Goal: Transaction & Acquisition: Purchase product/service

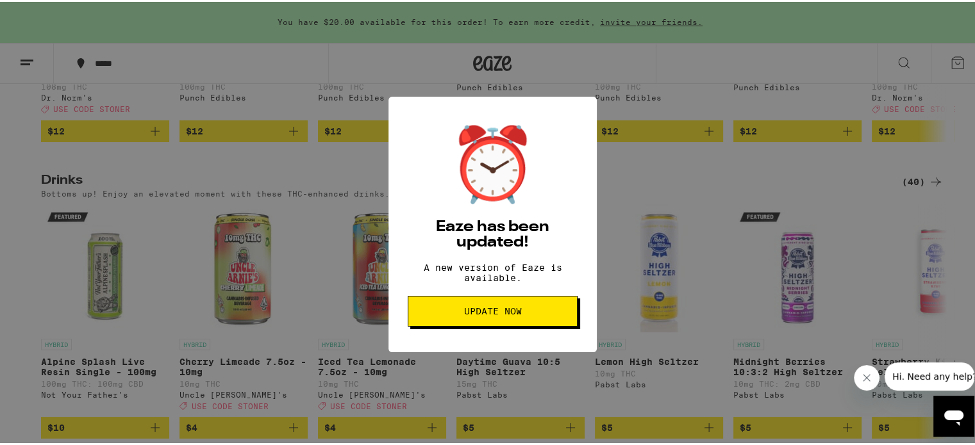
click at [454, 314] on span "Update Now" at bounding box center [493, 309] width 148 height 9
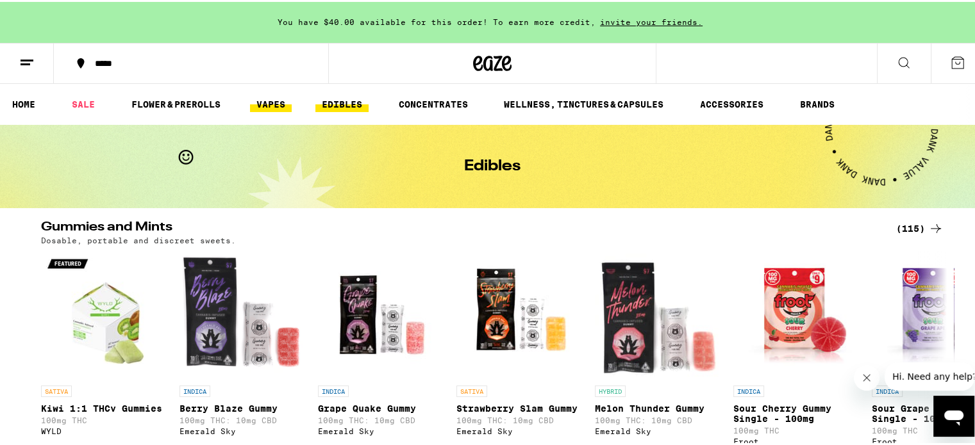
click at [273, 103] on link "VAPES" at bounding box center [271, 102] width 42 height 15
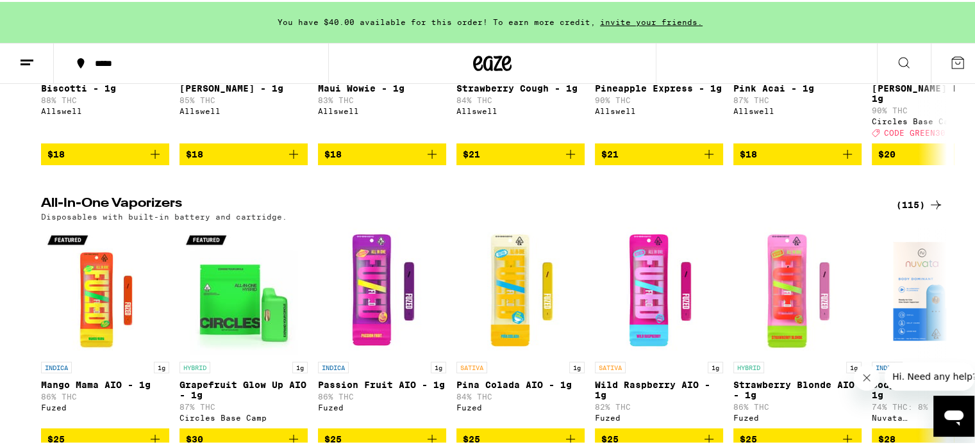
scroll to position [449, 0]
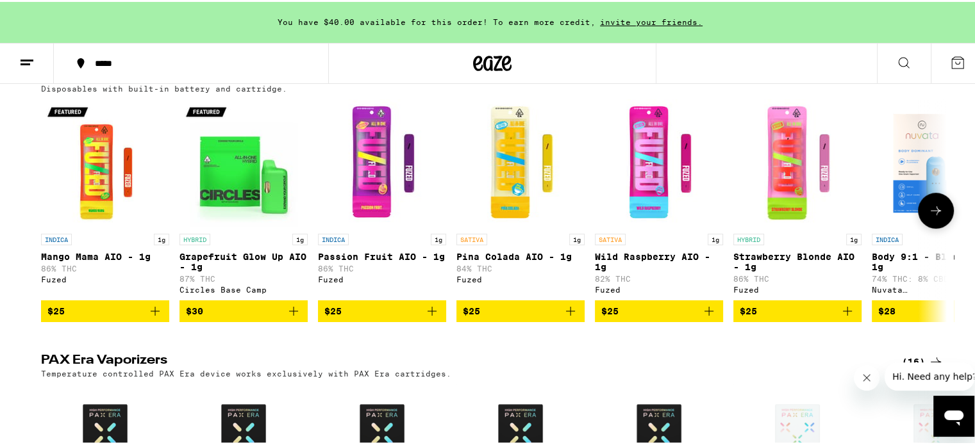
click at [933, 213] on icon at bounding box center [936, 208] width 10 height 9
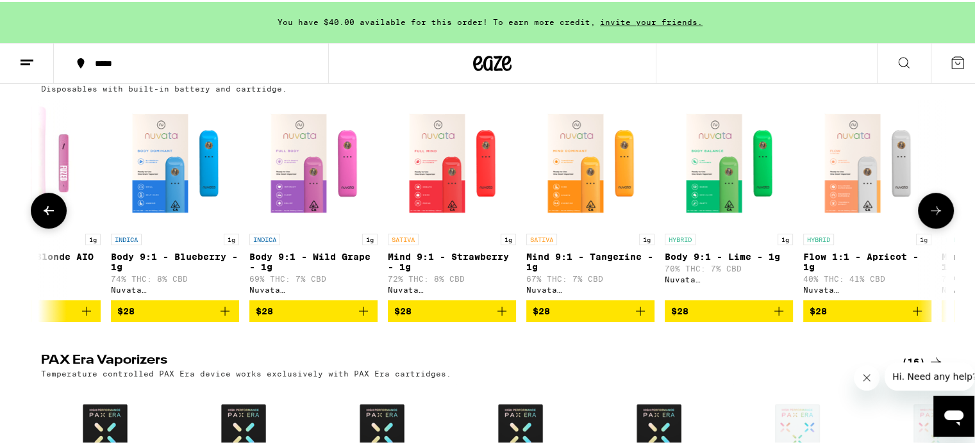
scroll to position [0, 763]
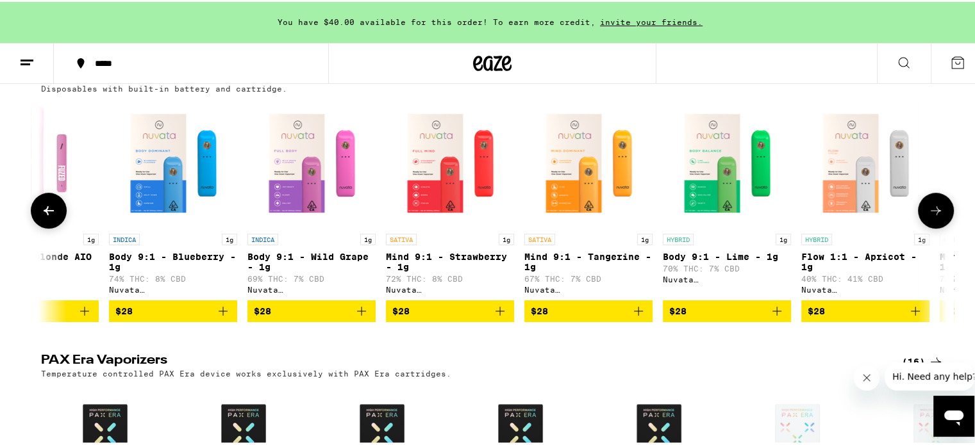
click at [928, 215] on icon at bounding box center [935, 208] width 15 height 15
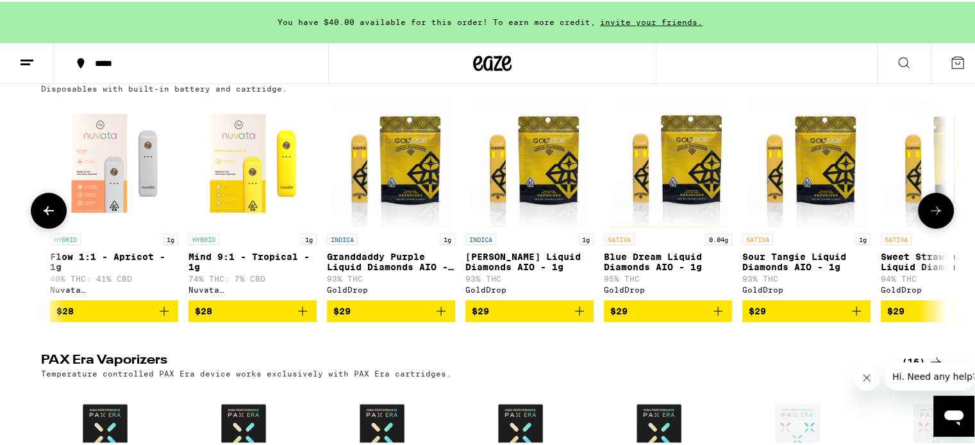
scroll to position [0, 1526]
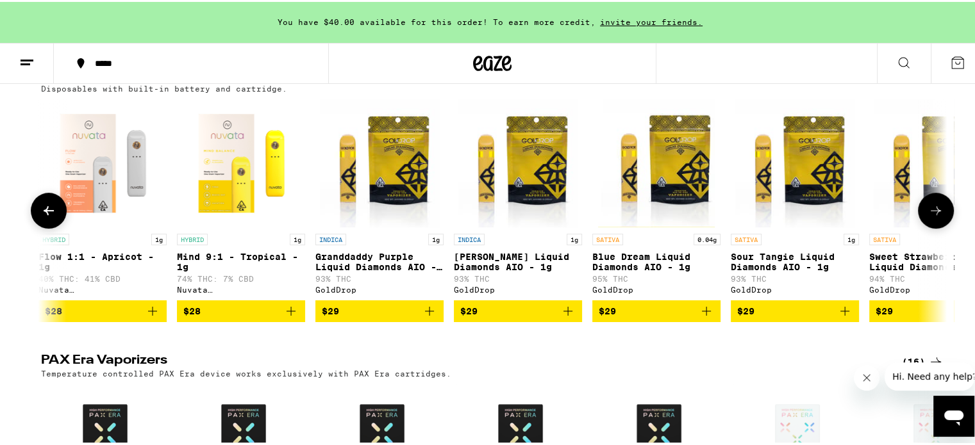
click at [922, 205] on button at bounding box center [936, 209] width 36 height 36
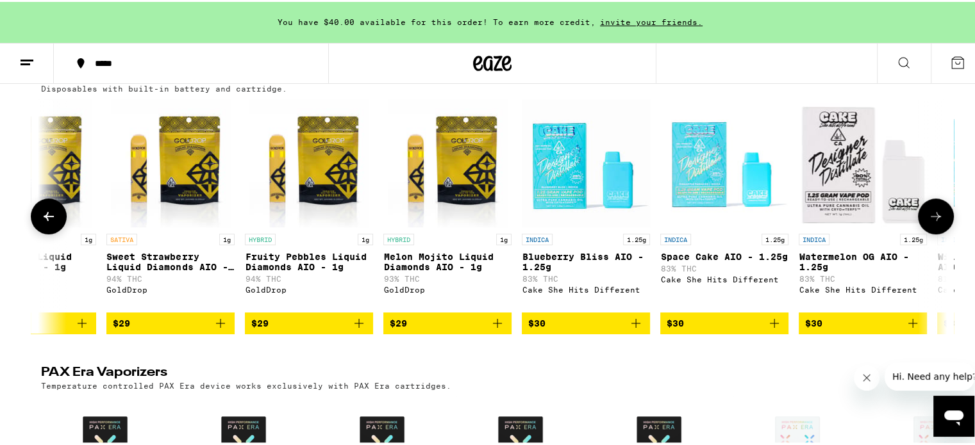
scroll to position [0, 2289]
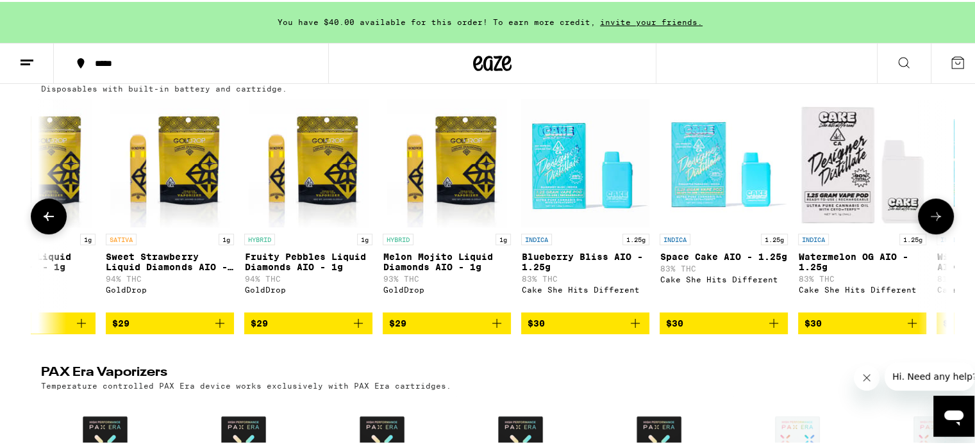
click at [932, 212] on icon at bounding box center [935, 214] width 15 height 15
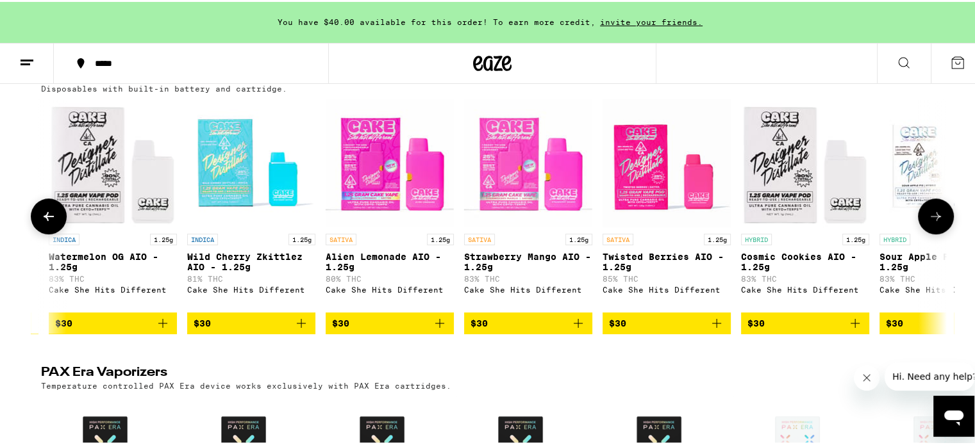
scroll to position [0, 3052]
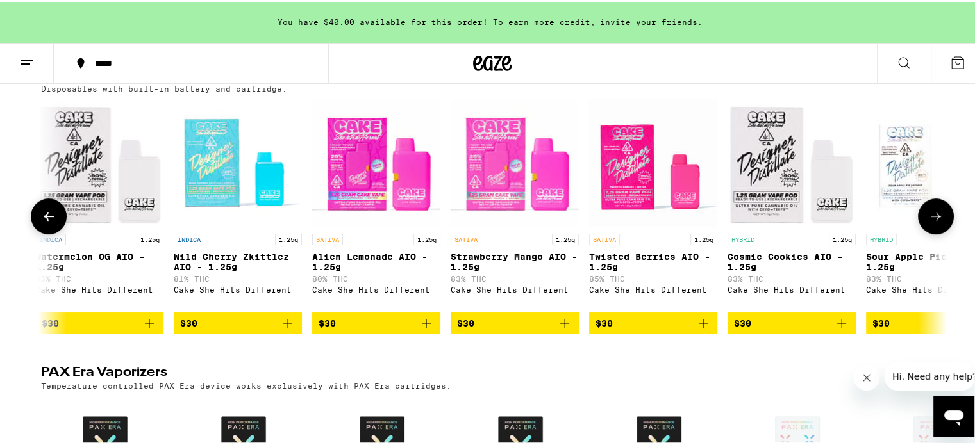
click at [932, 212] on icon at bounding box center [935, 214] width 15 height 15
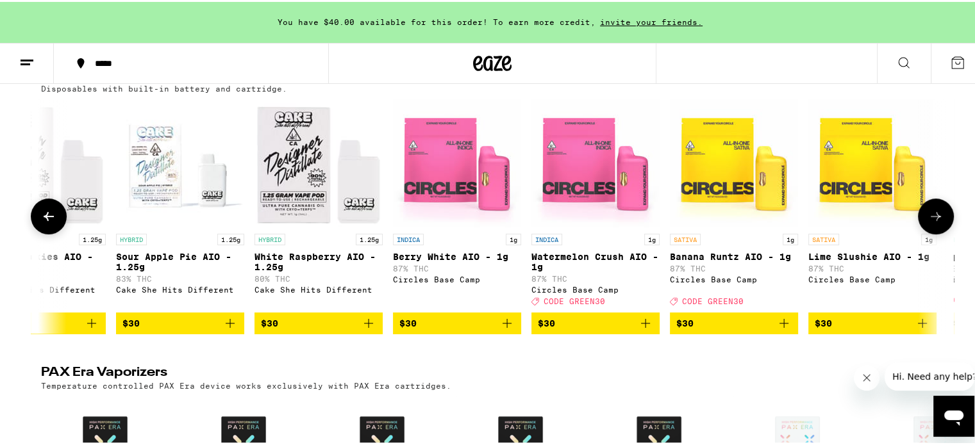
scroll to position [0, 3815]
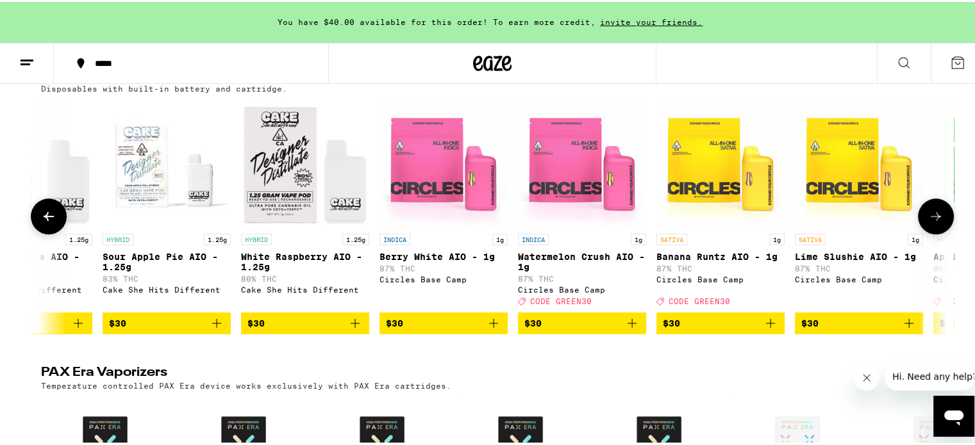
click at [931, 212] on icon at bounding box center [935, 214] width 15 height 15
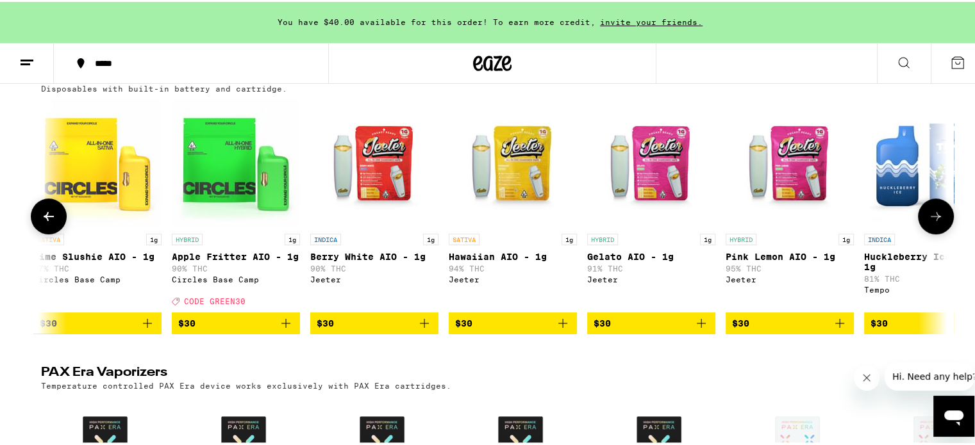
scroll to position [0, 4578]
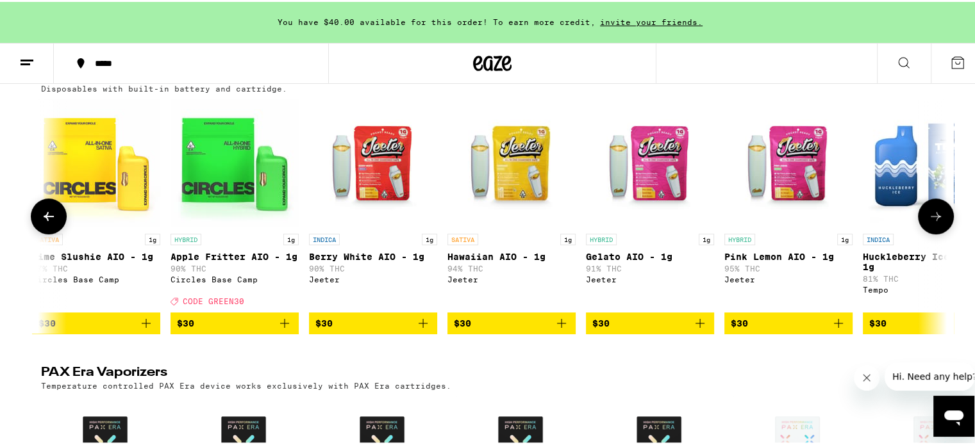
click at [933, 218] on icon at bounding box center [936, 214] width 10 height 9
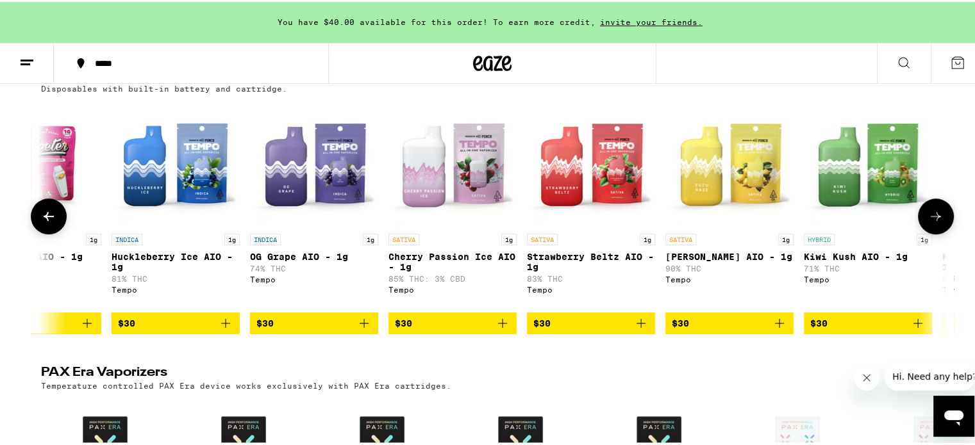
scroll to position [0, 5341]
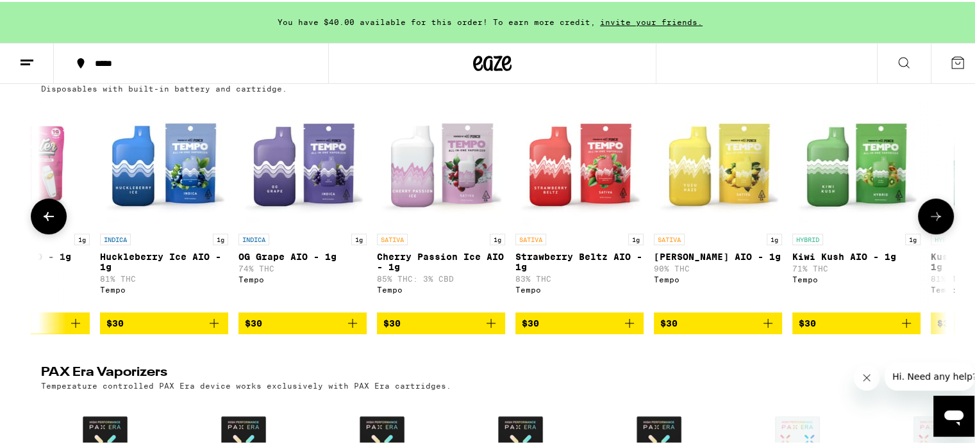
click at [933, 218] on icon at bounding box center [936, 214] width 10 height 9
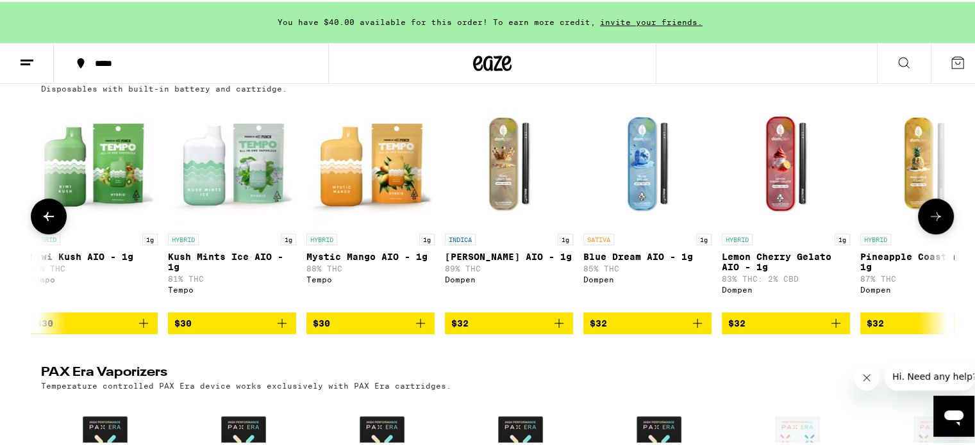
scroll to position [0, 6104]
click at [935, 218] on icon at bounding box center [935, 214] width 15 height 15
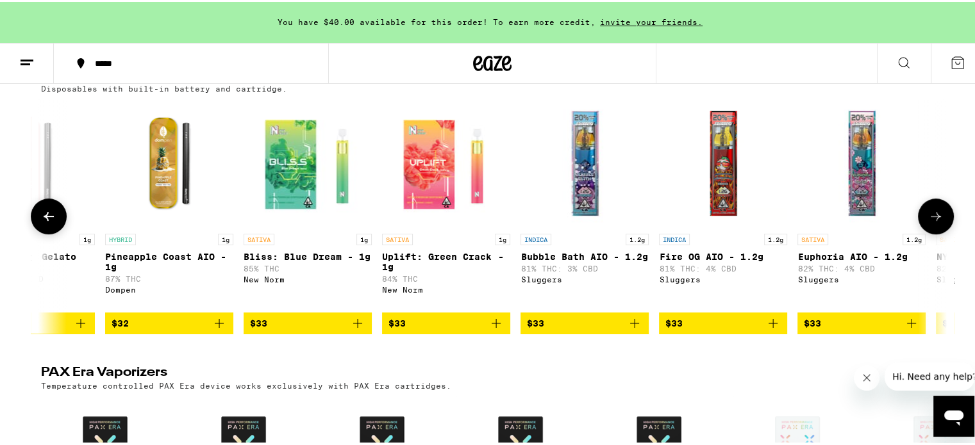
scroll to position [0, 6867]
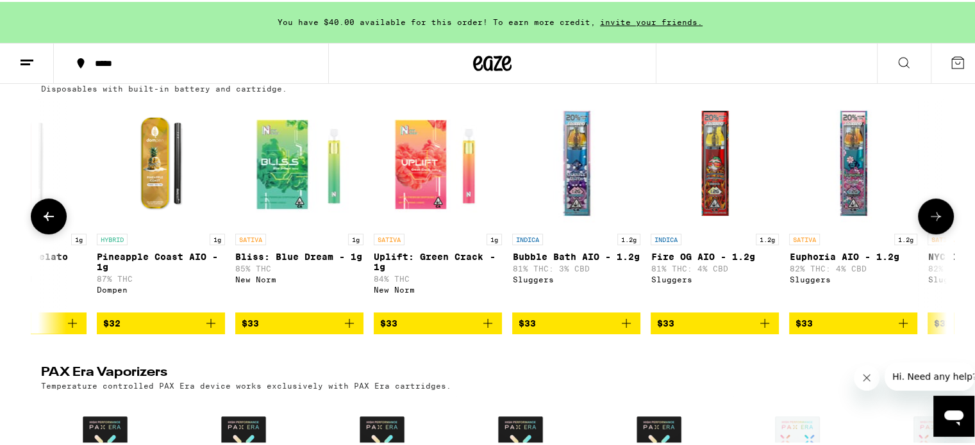
click at [935, 218] on icon at bounding box center [935, 214] width 15 height 15
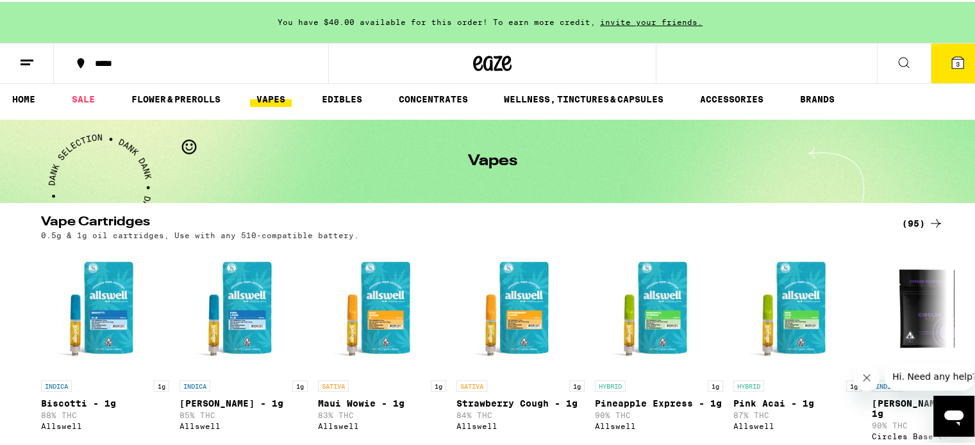
scroll to position [0, 0]
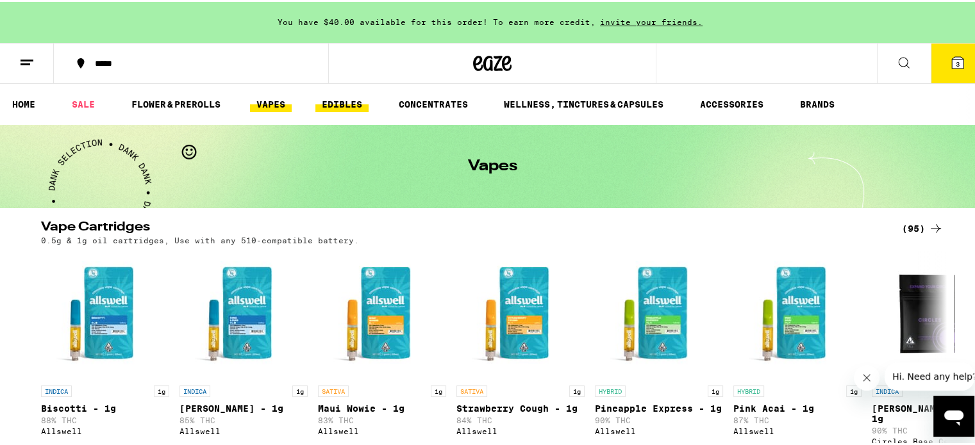
click at [354, 96] on link "EDIBLES" at bounding box center [341, 102] width 53 height 15
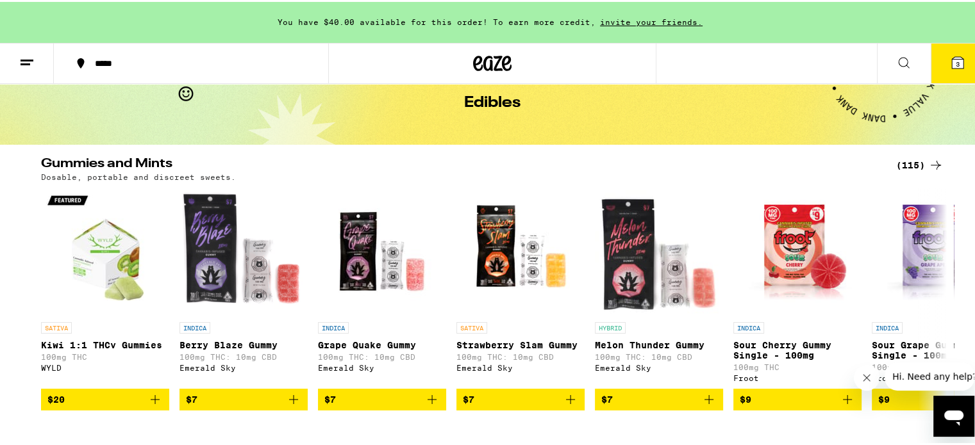
scroll to position [64, 0]
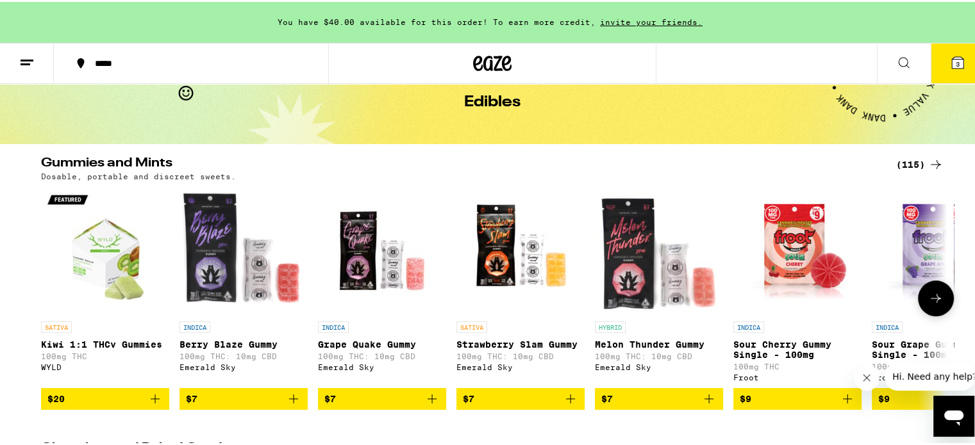
click at [935, 297] on icon at bounding box center [935, 296] width 15 height 15
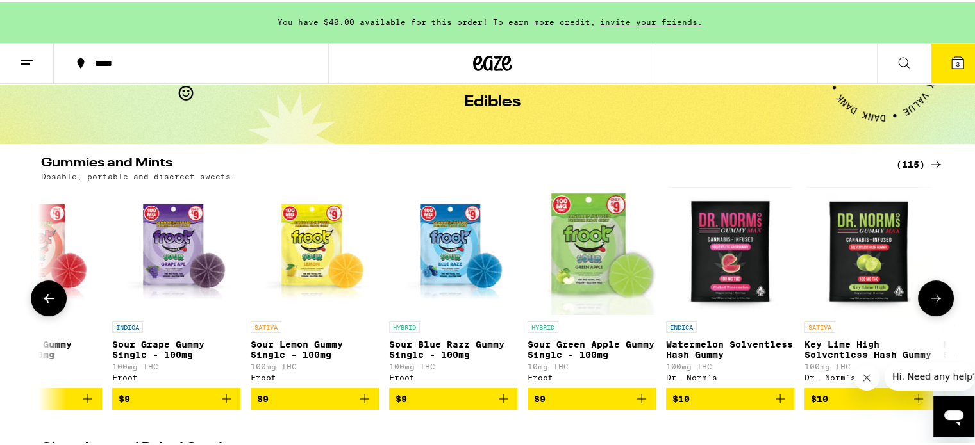
scroll to position [0, 763]
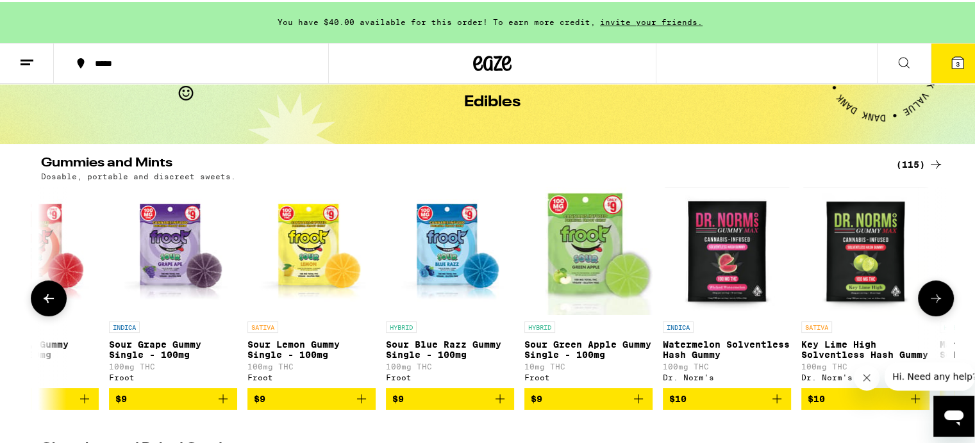
click at [935, 297] on icon at bounding box center [935, 296] width 15 height 15
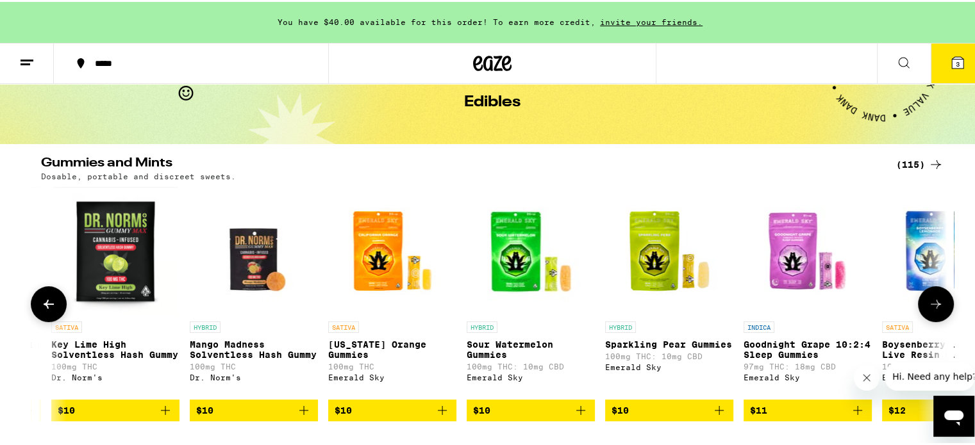
scroll to position [0, 1526]
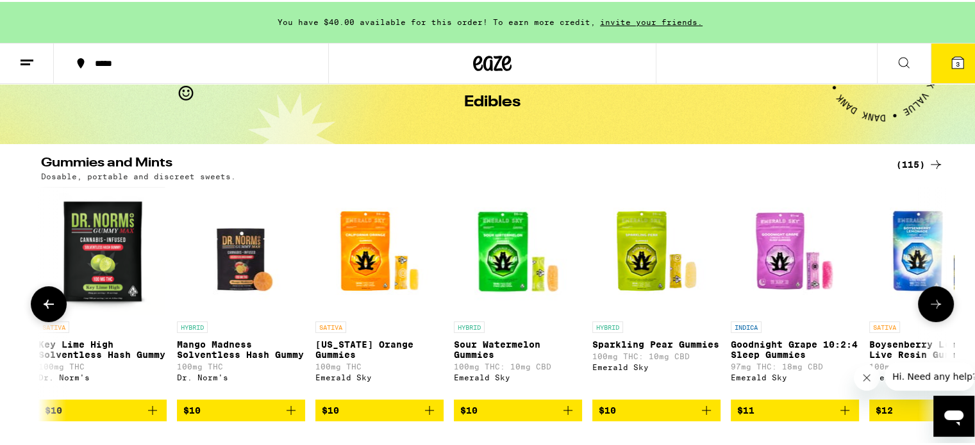
click at [935, 297] on button at bounding box center [936, 303] width 36 height 36
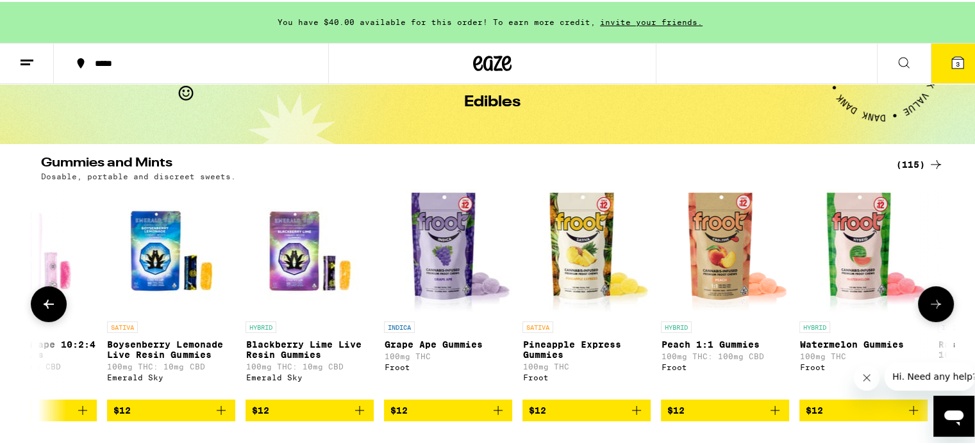
scroll to position [0, 2289]
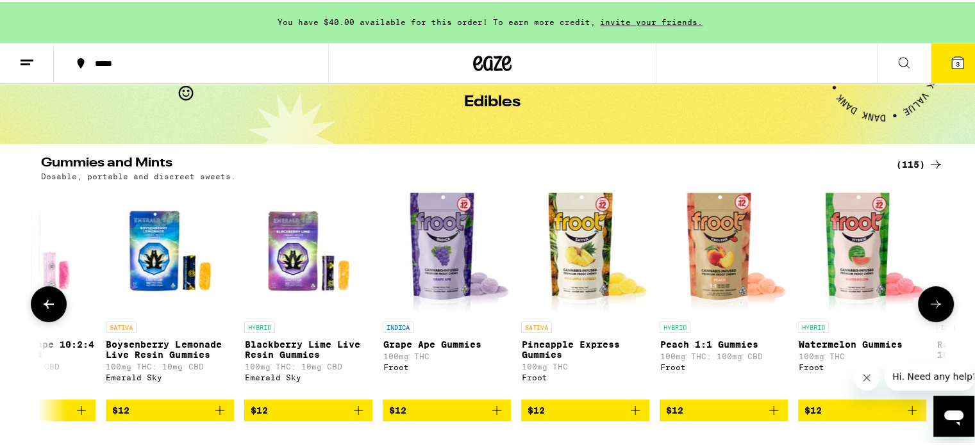
click at [929, 306] on icon at bounding box center [935, 302] width 15 height 15
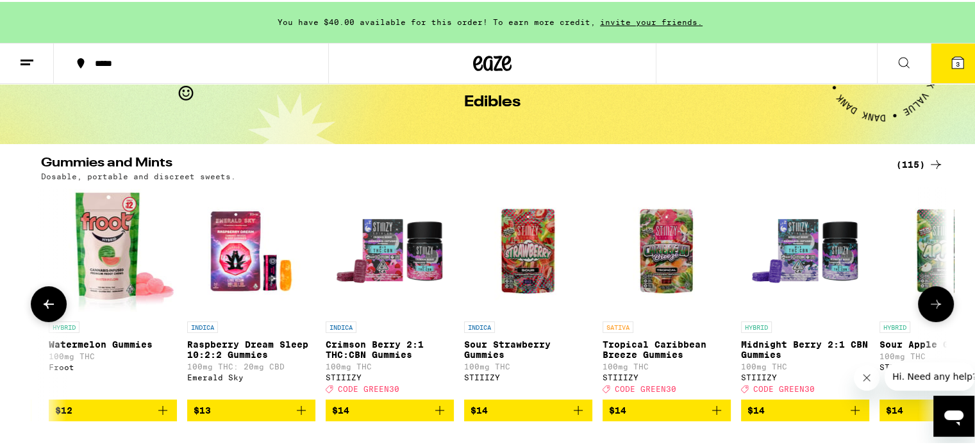
scroll to position [0, 3052]
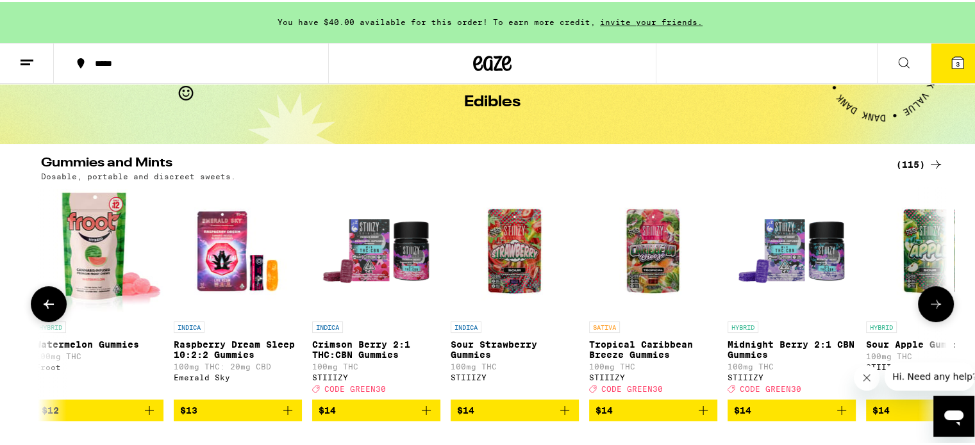
click at [929, 306] on icon at bounding box center [935, 302] width 15 height 15
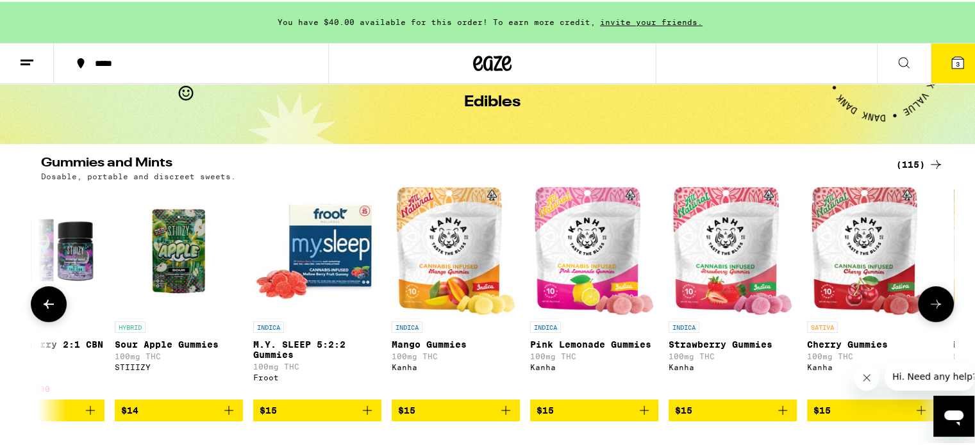
scroll to position [0, 3815]
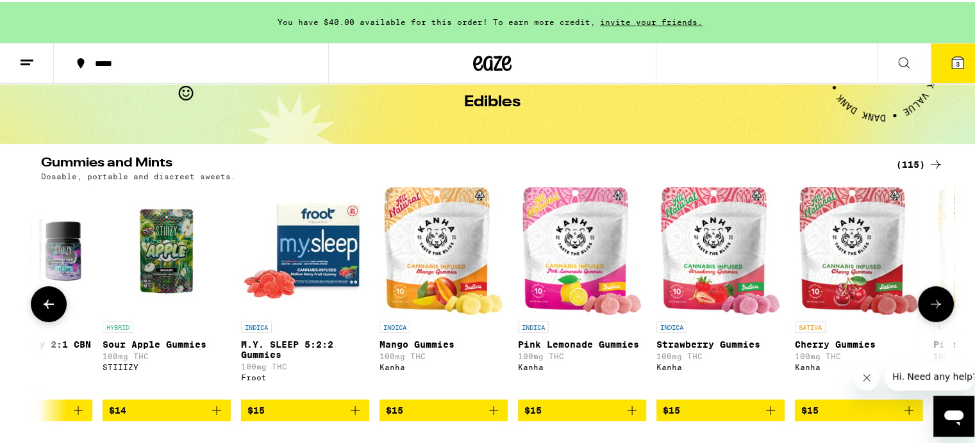
click at [54, 307] on button at bounding box center [49, 303] width 36 height 36
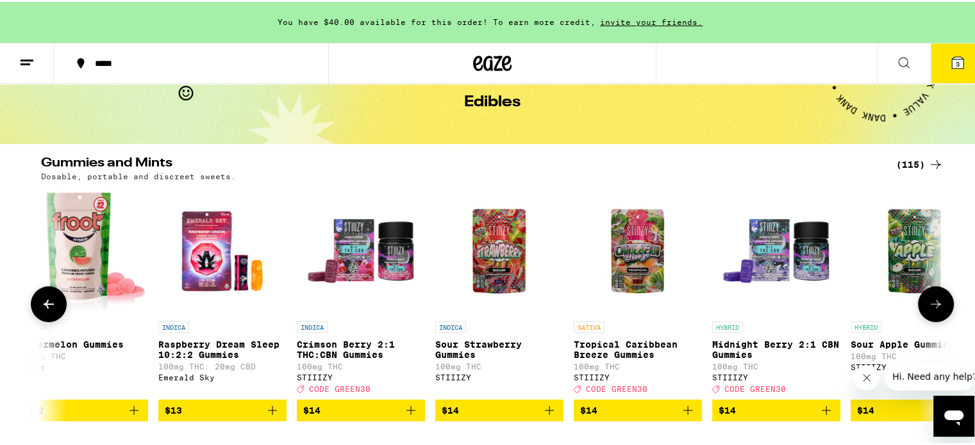
scroll to position [0, 3052]
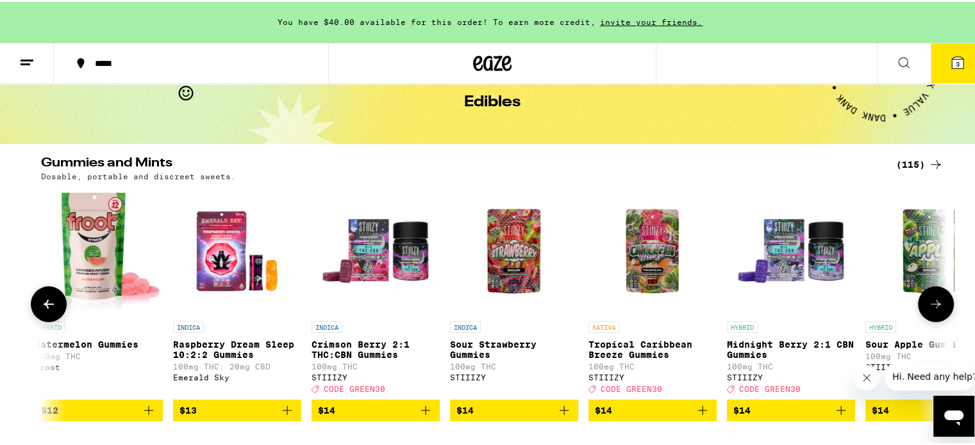
click at [49, 306] on icon at bounding box center [48, 302] width 15 height 15
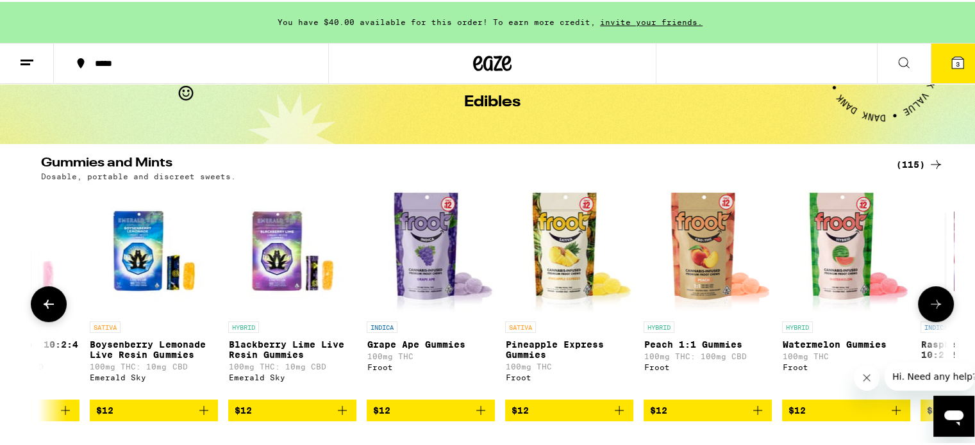
scroll to position [0, 2290]
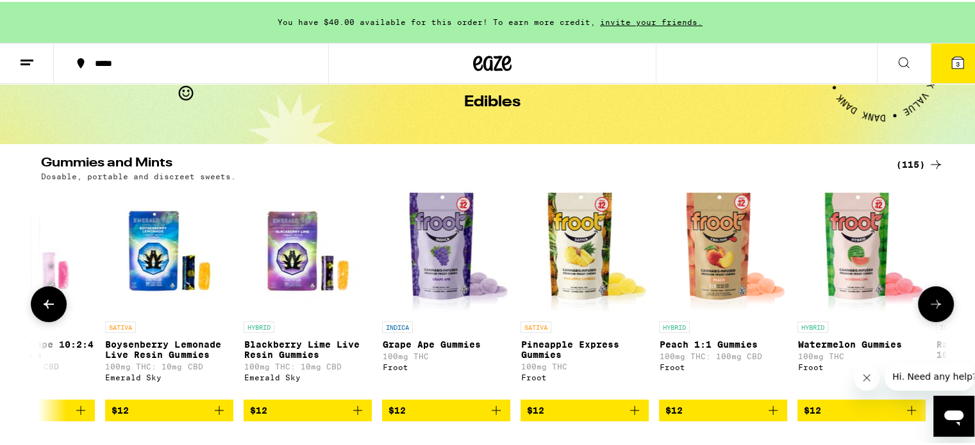
click at [687, 342] on p "Peach 1:1 Gummies" at bounding box center [723, 343] width 128 height 10
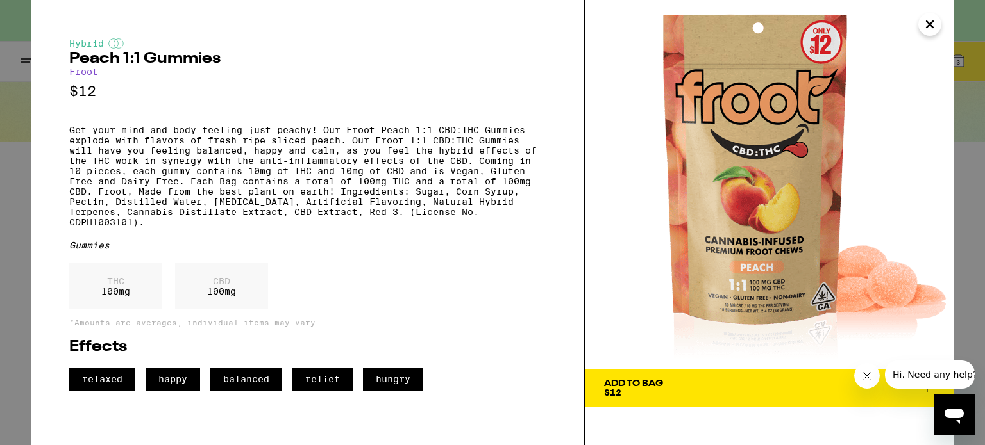
drag, startPoint x: 676, startPoint y: 384, endPoint x: 640, endPoint y: 341, distance: 56.0
click at [676, 384] on span "Add To Bag $12" at bounding box center [769, 388] width 331 height 18
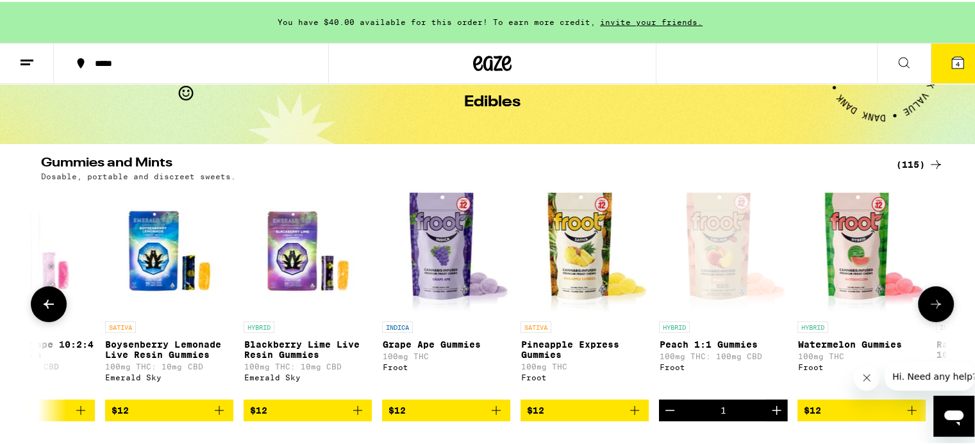
click at [573, 292] on img "Open page for Pineapple Express Gummies from Froot" at bounding box center [584, 249] width 128 height 128
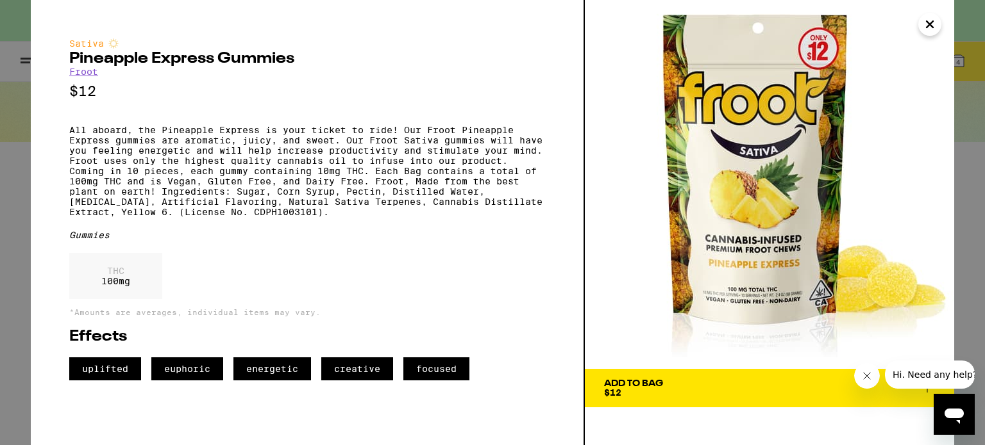
drag, startPoint x: 703, startPoint y: 384, endPoint x: 686, endPoint y: 366, distance: 24.9
click at [703, 383] on span "Add To Bag $12" at bounding box center [769, 388] width 331 height 18
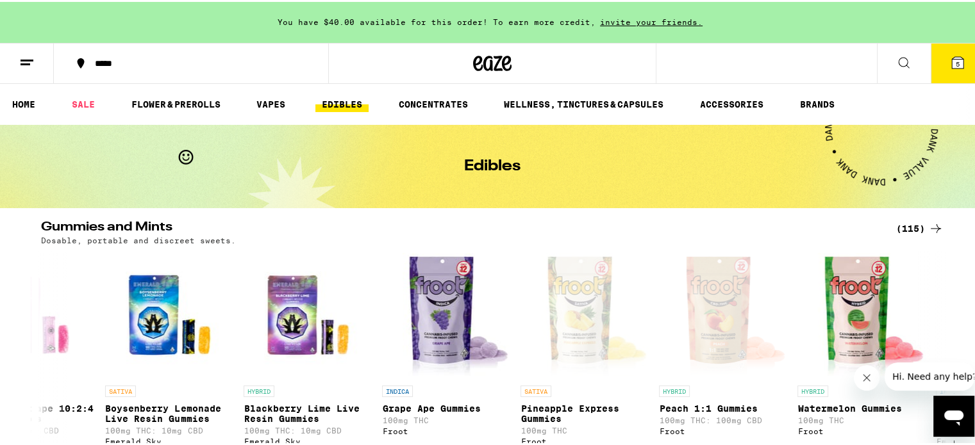
click at [932, 55] on button "5" at bounding box center [958, 62] width 54 height 40
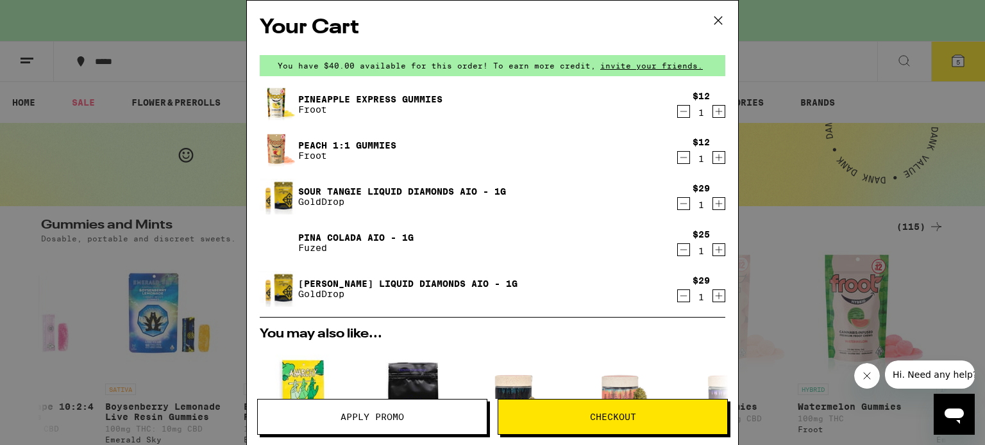
click at [579, 417] on span "Checkout" at bounding box center [612, 417] width 229 height 9
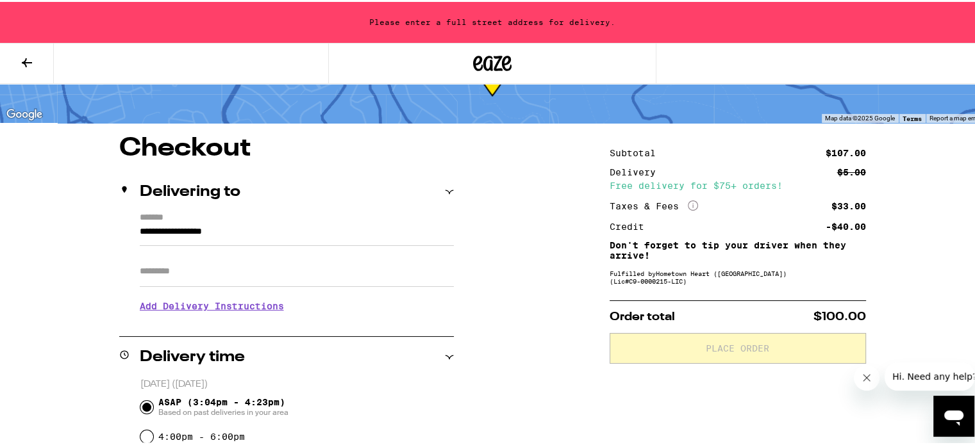
scroll to position [64, 0]
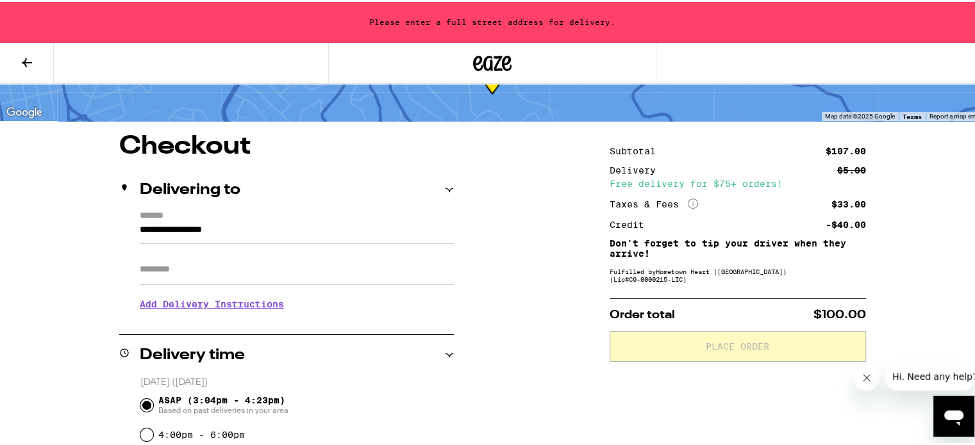
click at [223, 228] on input "**********" at bounding box center [297, 232] width 314 height 22
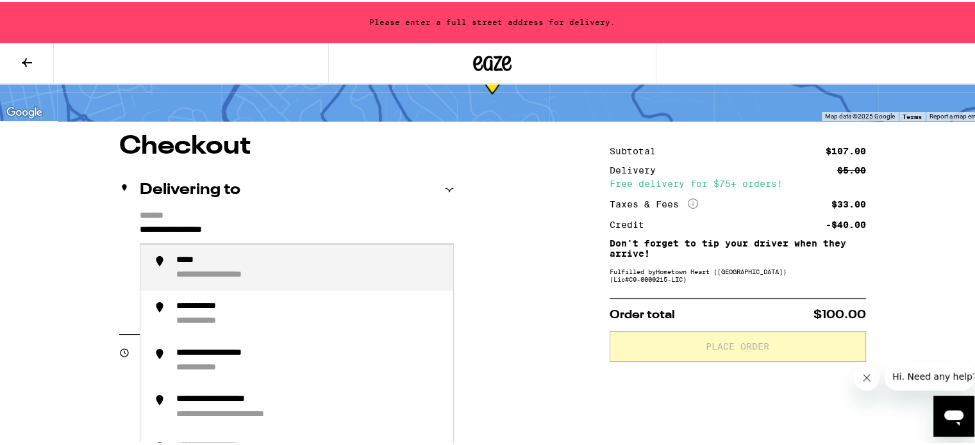
click at [223, 228] on input "**********" at bounding box center [297, 232] width 314 height 22
click at [233, 262] on div "**********" at bounding box center [225, 259] width 99 height 12
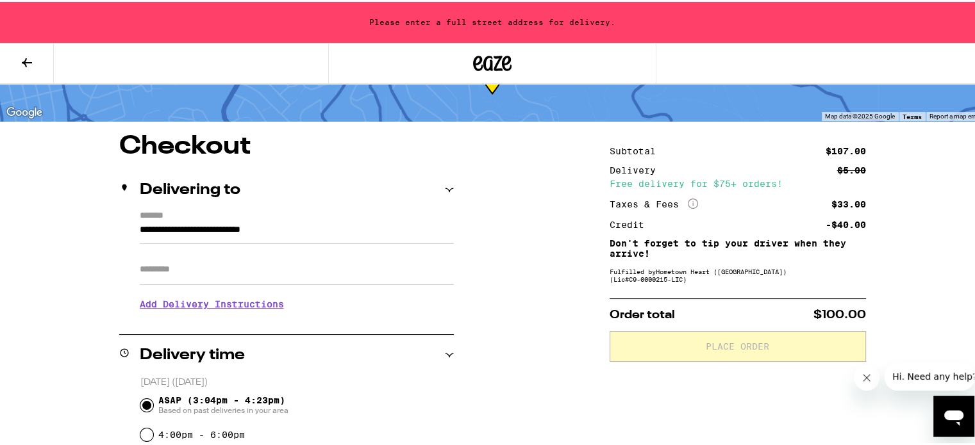
scroll to position [23, 0]
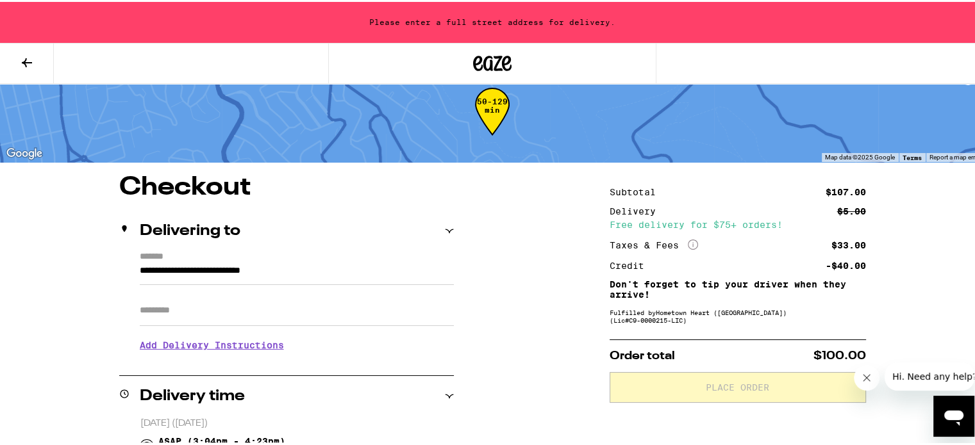
type input "**********"
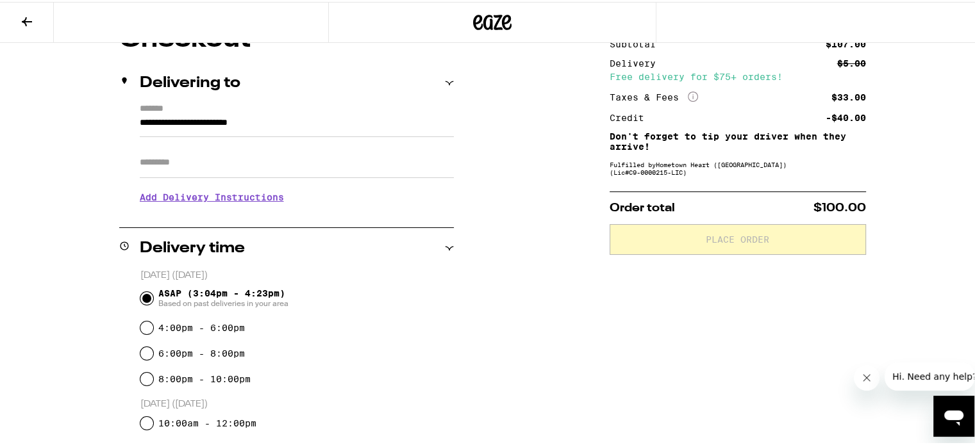
scroll to position [128, 0]
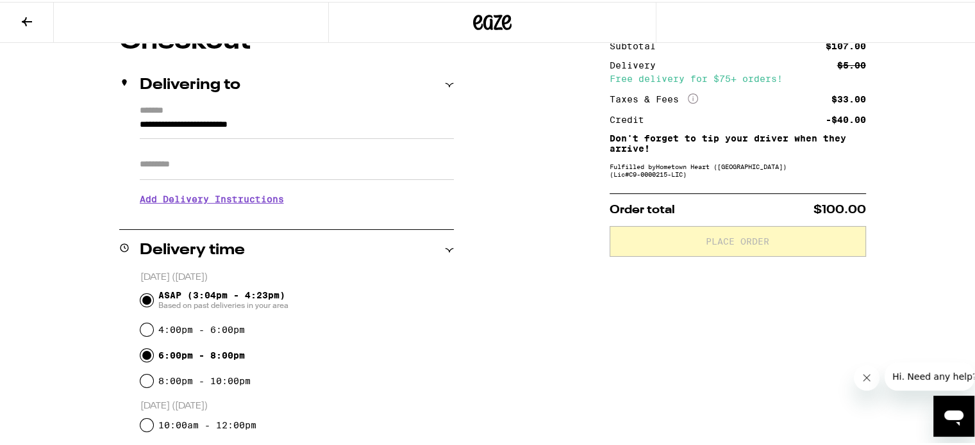
click at [144, 359] on input "6:00pm - 8:00pm" at bounding box center [146, 353] width 13 height 13
radio input "true"
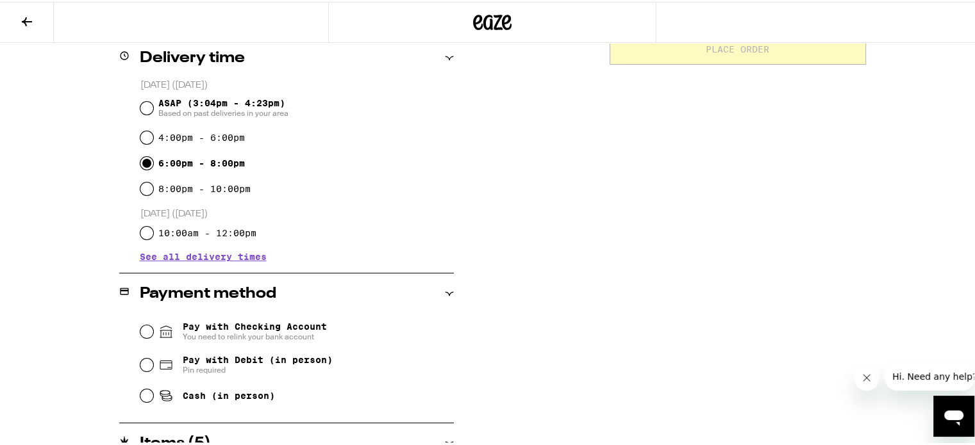
scroll to position [449, 0]
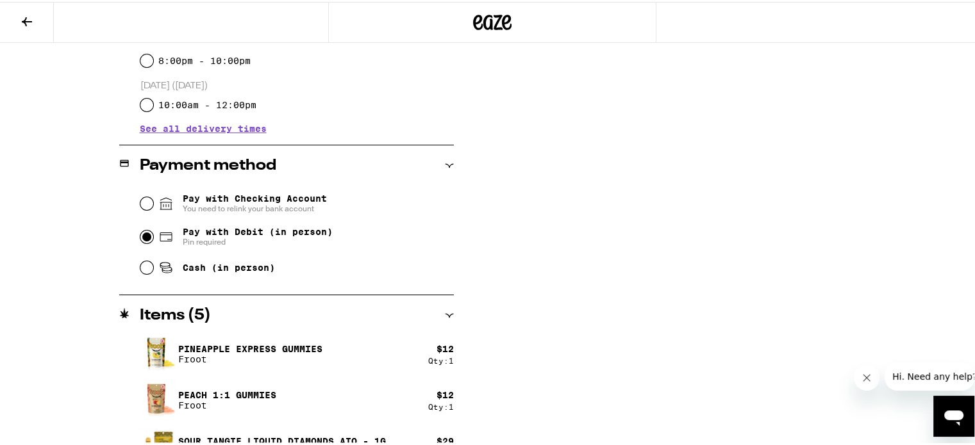
click at [144, 237] on input "Pay with Debit (in person) Pin required" at bounding box center [146, 235] width 13 height 13
radio input "true"
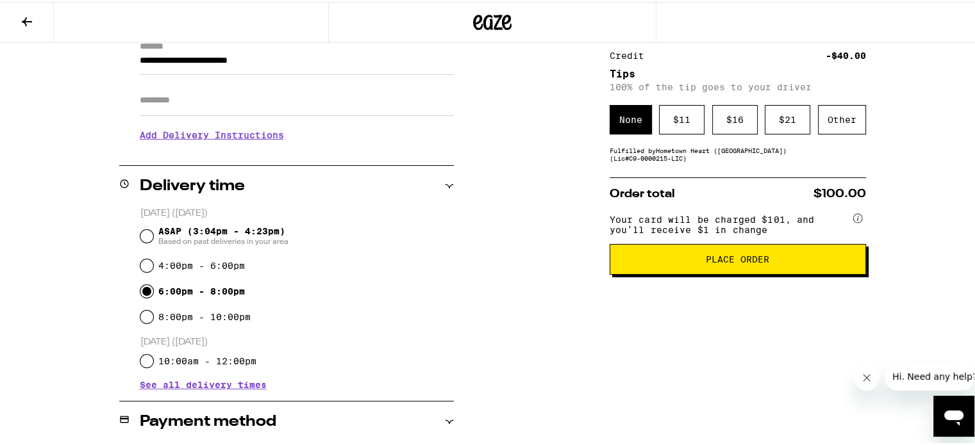
scroll to position [184, 0]
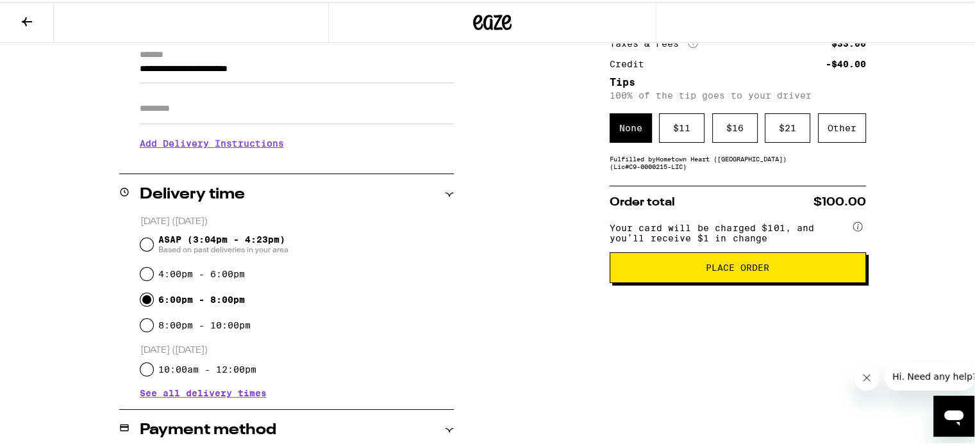
click at [708, 271] on span "Place Order" at bounding box center [737, 266] width 63 height 9
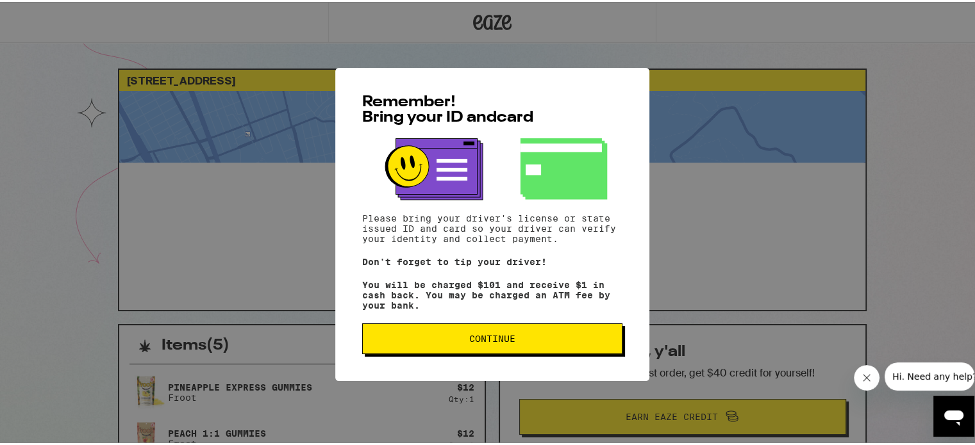
click at [498, 347] on button "Continue" at bounding box center [492, 337] width 260 height 31
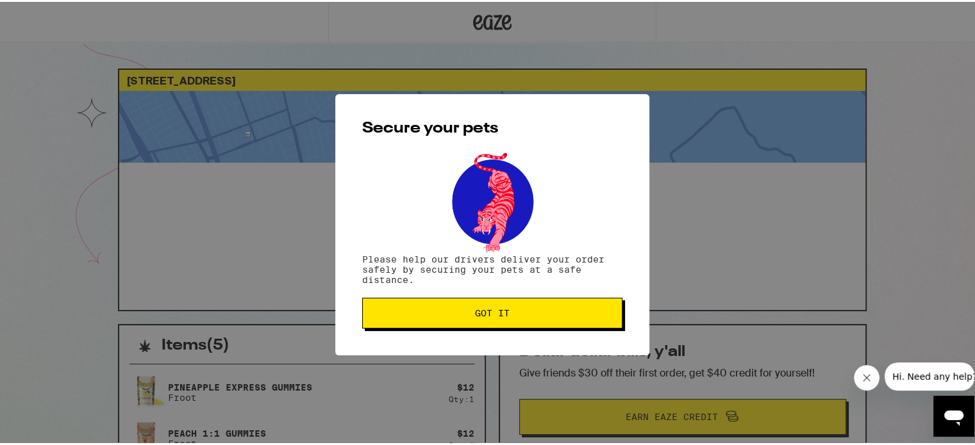
click at [485, 316] on span "Got it" at bounding box center [492, 311] width 35 height 9
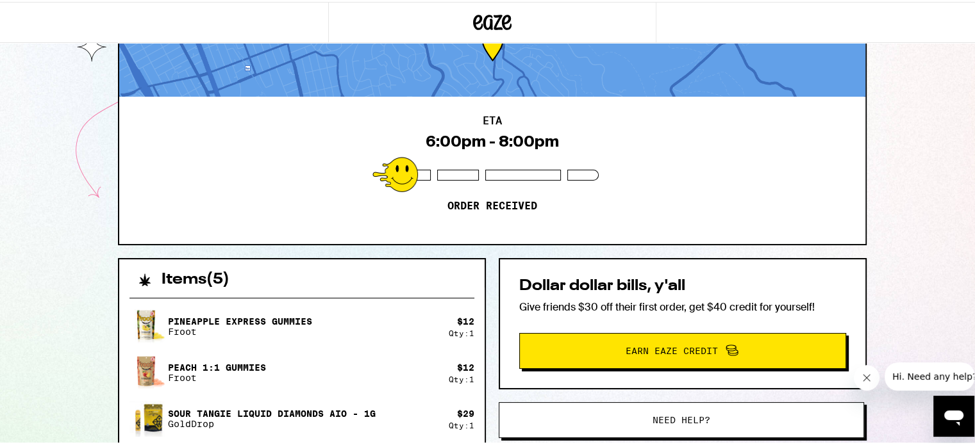
scroll to position [64, 0]
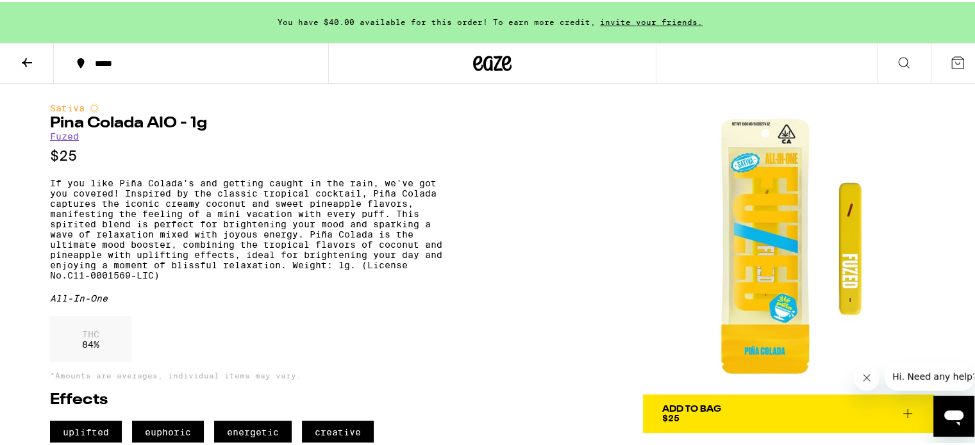
click at [790, 410] on span "Add To Bag $25" at bounding box center [788, 412] width 253 height 18
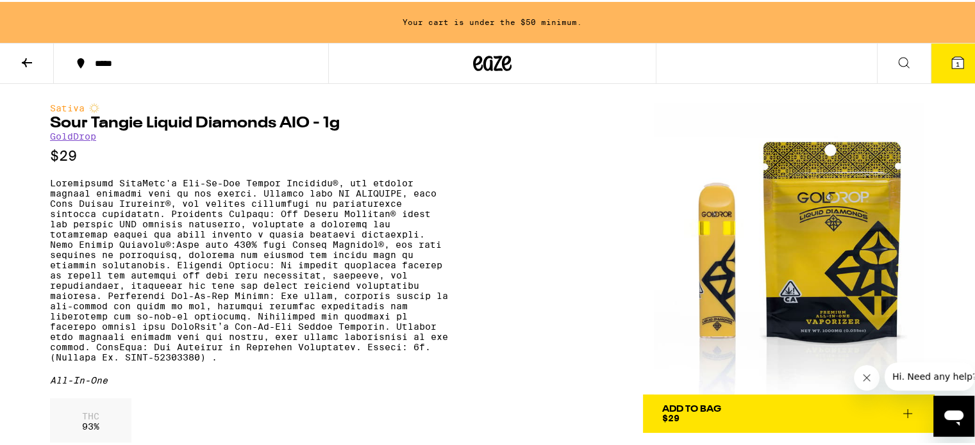
click at [747, 410] on span "Add To Bag $29" at bounding box center [788, 412] width 253 height 18
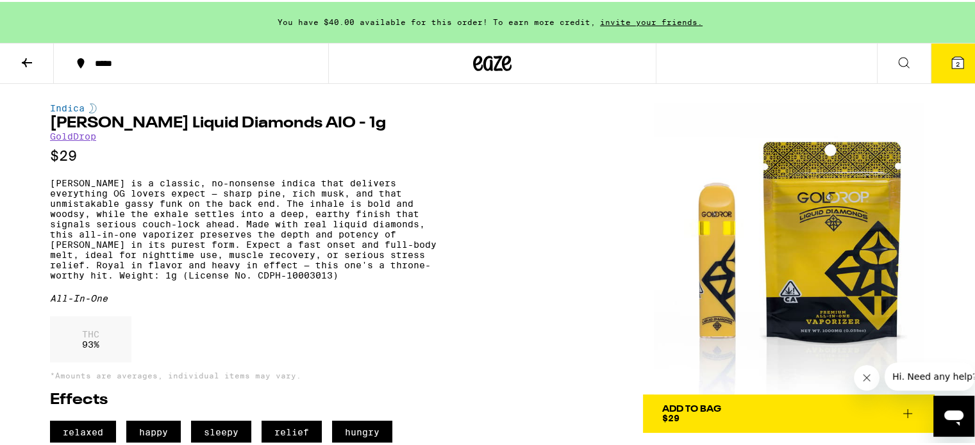
click at [733, 411] on span "Add To Bag $29" at bounding box center [788, 412] width 253 height 18
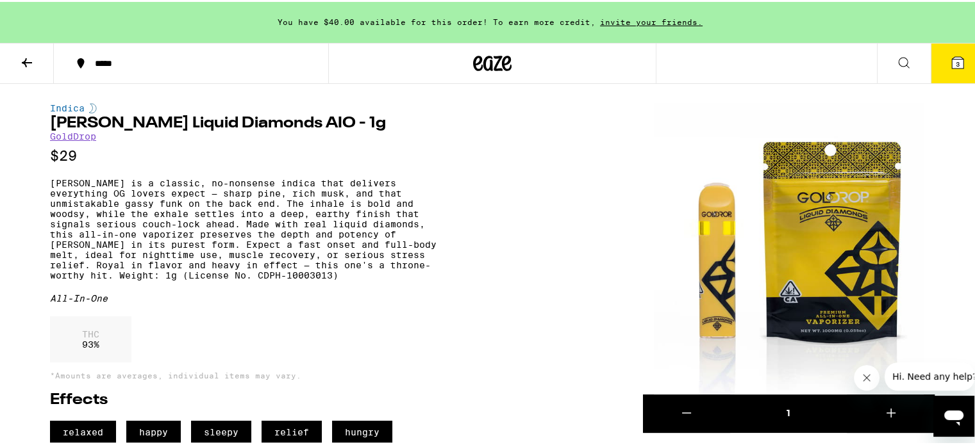
click at [956, 59] on span "3" at bounding box center [958, 62] width 4 height 8
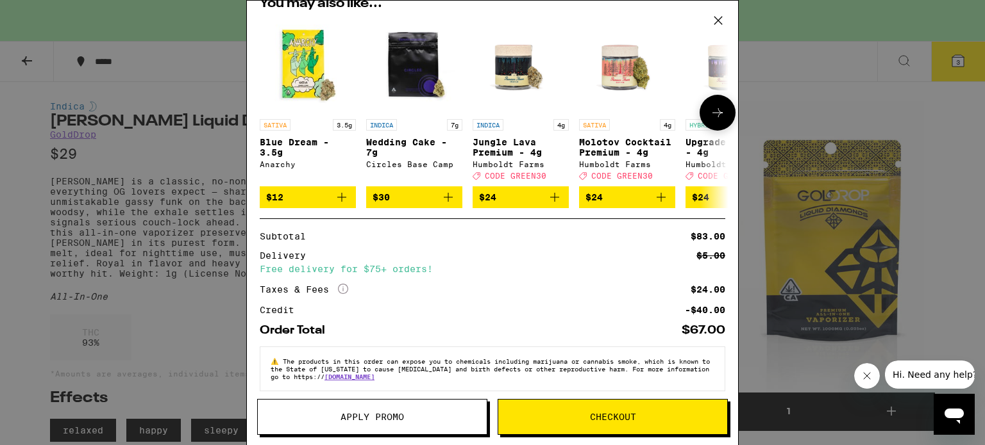
scroll to position [254, 0]
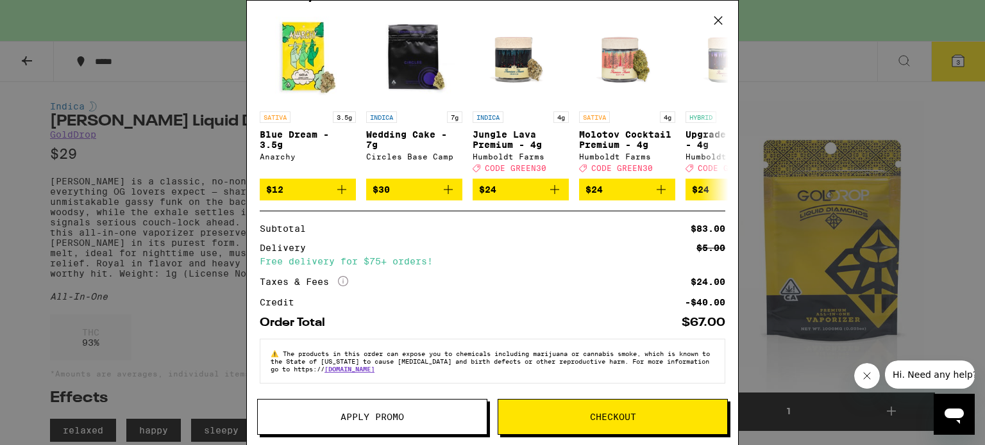
click at [176, 317] on div "Your Cart You have $40.00 available for this order! To earn more credit, invite…" at bounding box center [492, 222] width 985 height 445
